Goal: Information Seeking & Learning: Check status

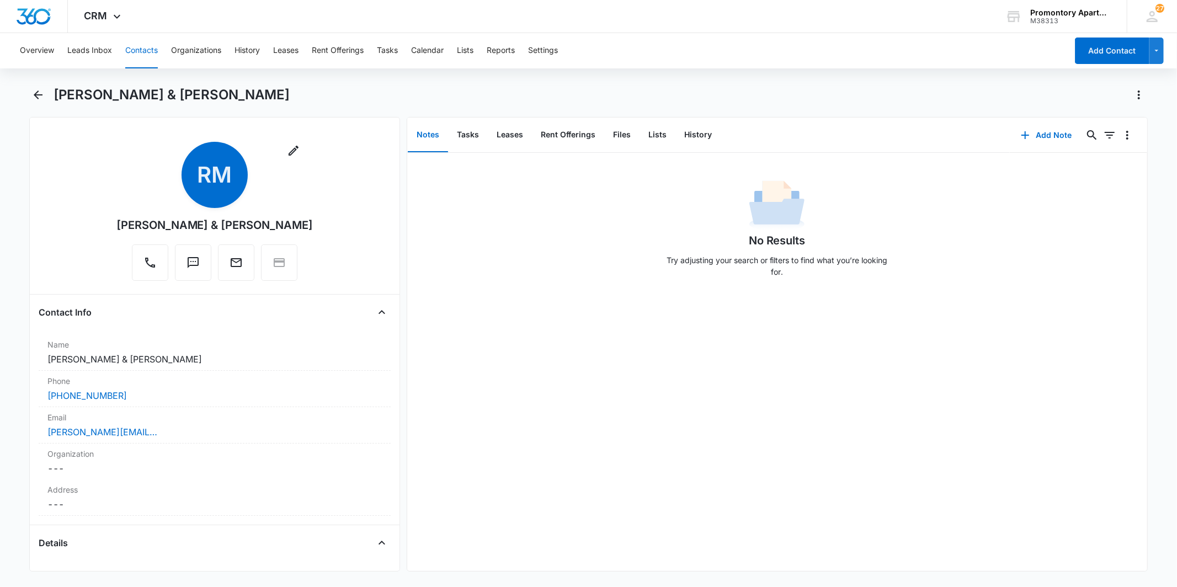
scroll to position [797, 0]
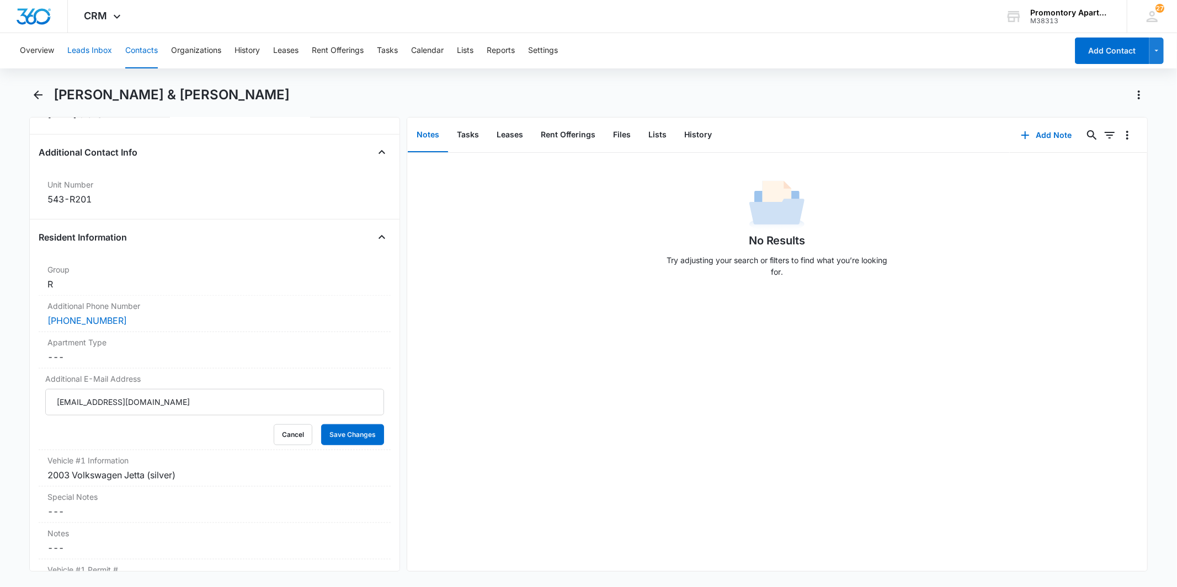
click at [90, 48] on button "Leads Inbox" at bounding box center [89, 50] width 45 height 35
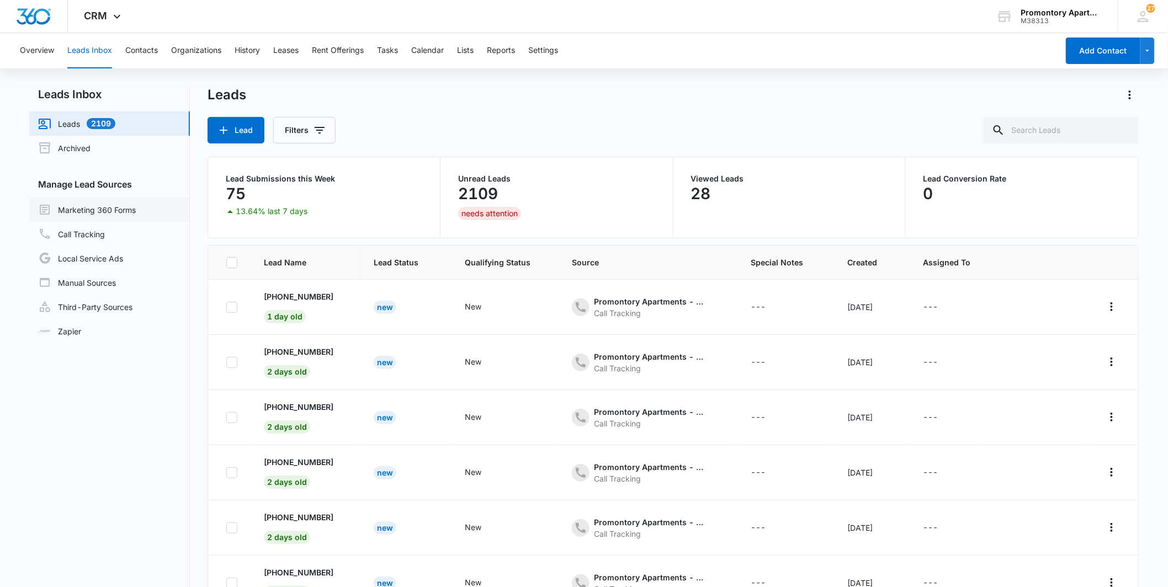
click at [120, 210] on link "Marketing 360 Forms" at bounding box center [87, 209] width 98 height 13
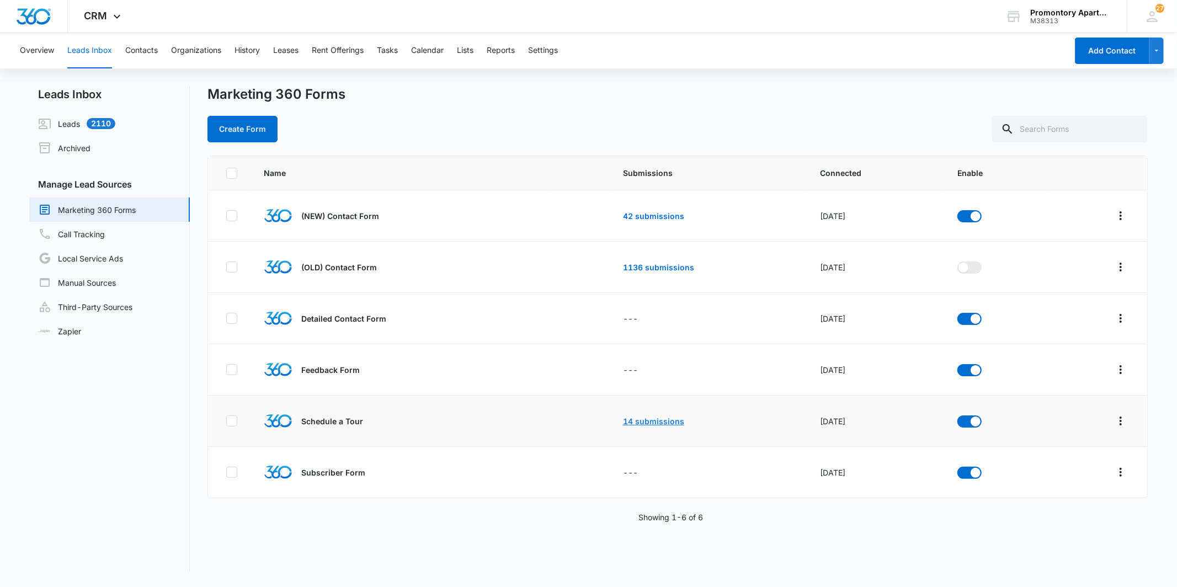
click at [637, 424] on link "14 submissions" at bounding box center [653, 421] width 61 height 9
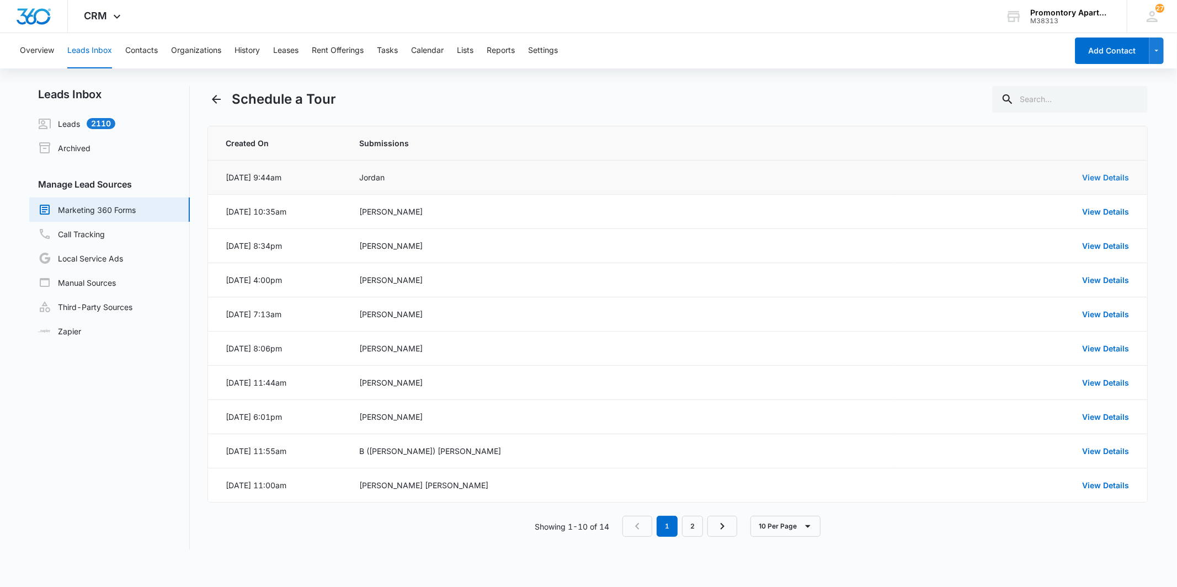
click at [1106, 174] on link "View Details" at bounding box center [1106, 177] width 47 height 9
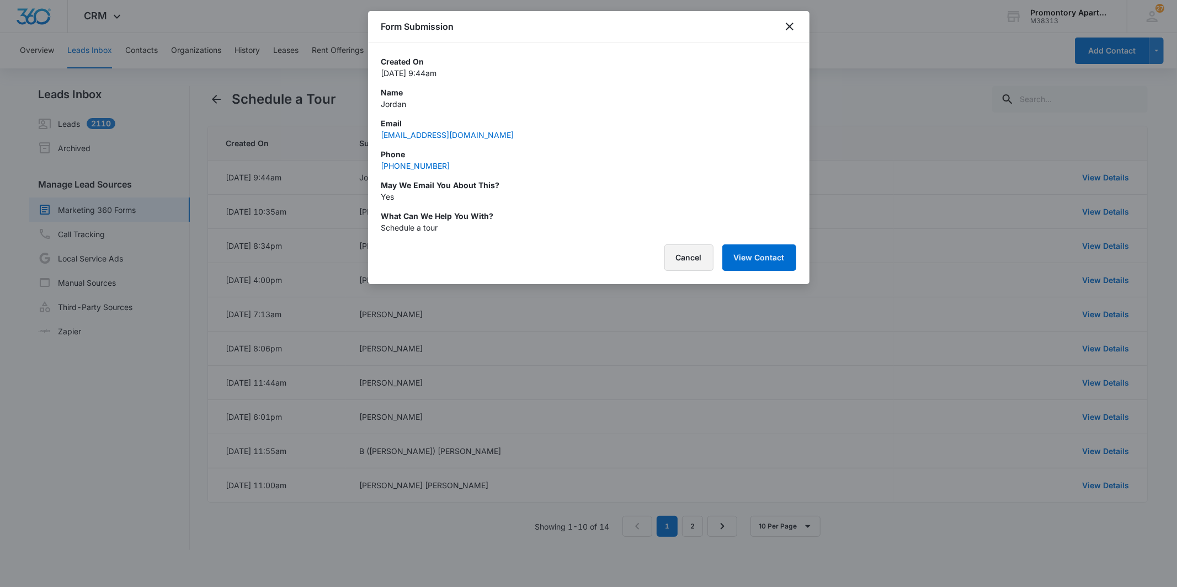
click at [699, 257] on button "Cancel" at bounding box center [688, 257] width 49 height 26
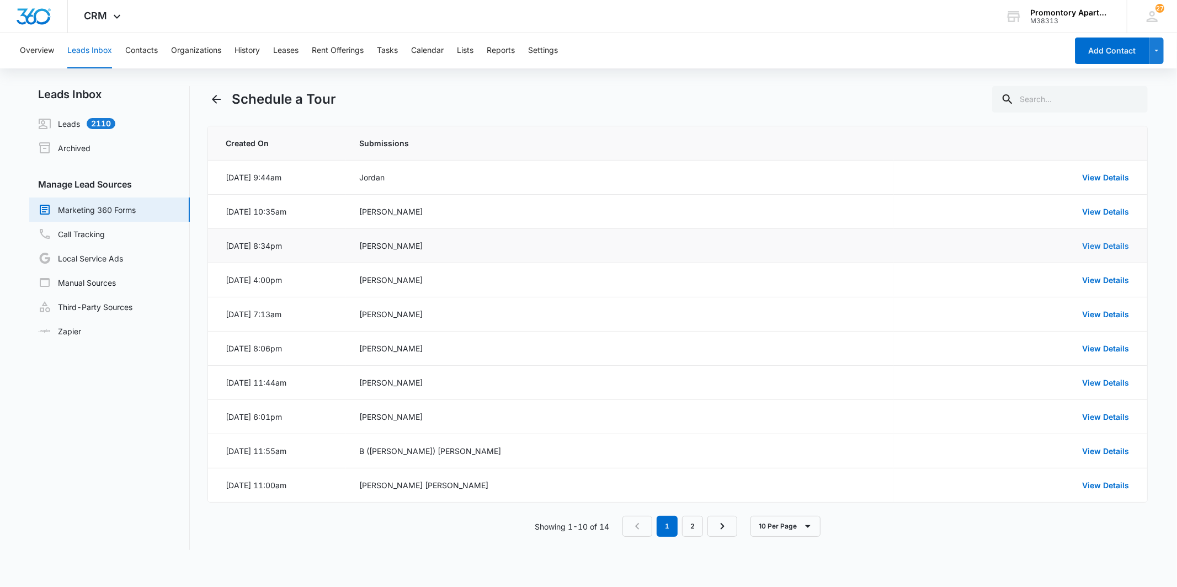
click at [1099, 244] on link "View Details" at bounding box center [1106, 245] width 47 height 9
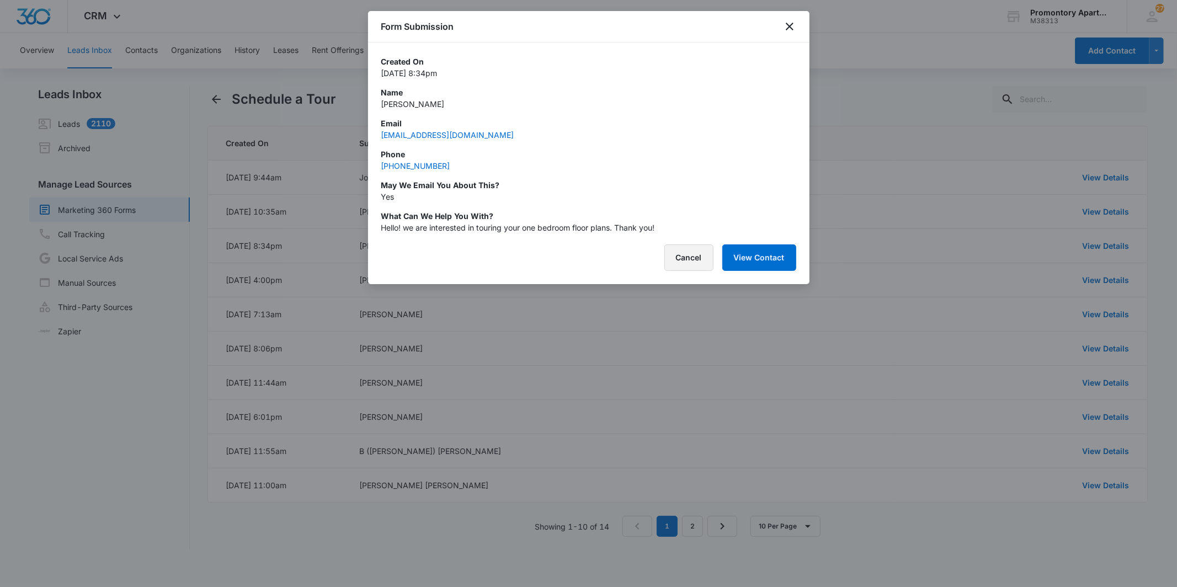
click at [681, 254] on button "Cancel" at bounding box center [688, 257] width 49 height 26
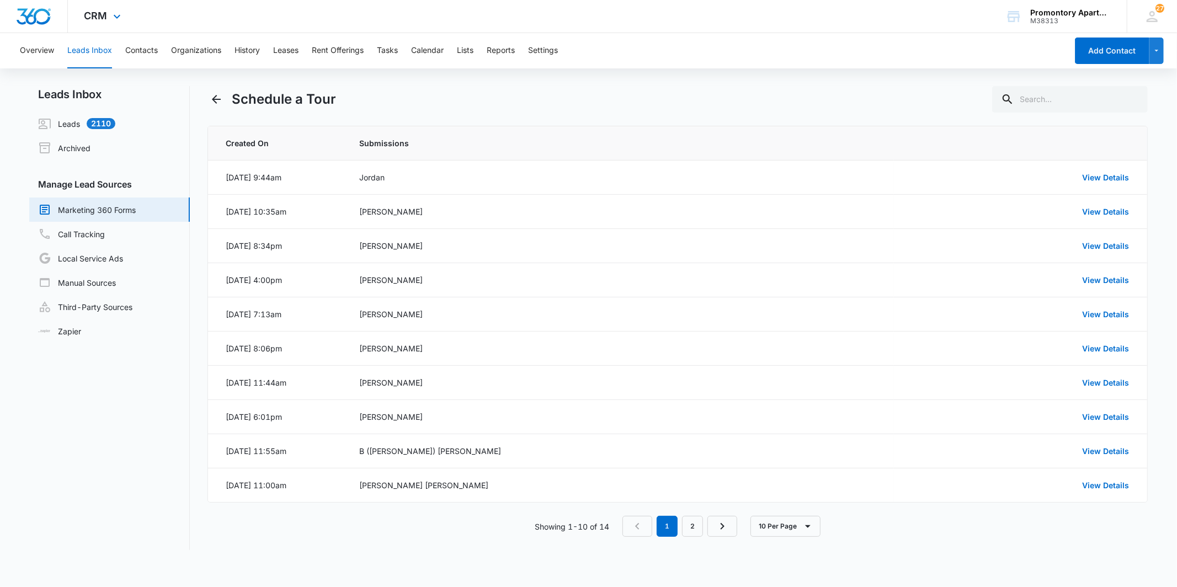
click at [108, 25] on div "CRM Apps Reputation Websites Forms CRM Email Social Content Intelligence Files …" at bounding box center [104, 16] width 72 height 33
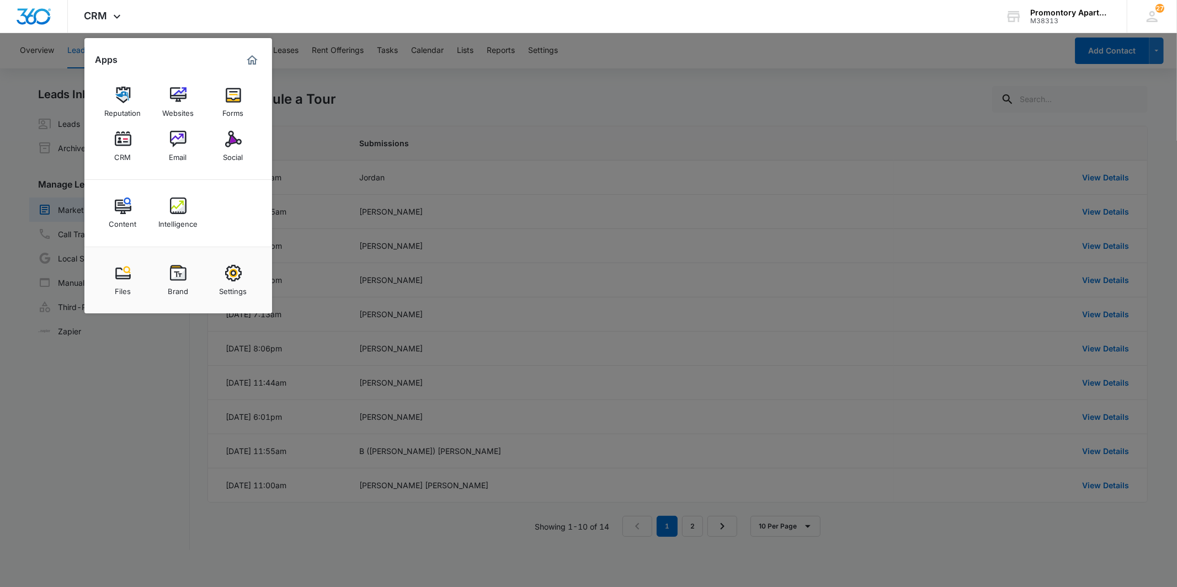
click at [754, 235] on div at bounding box center [588, 293] width 1177 height 587
